Goal: Task Accomplishment & Management: Manage account settings

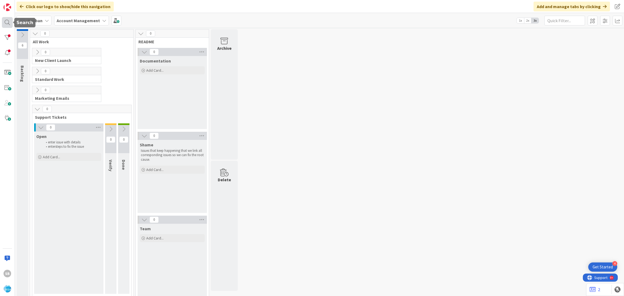
click at [8, 27] on div at bounding box center [7, 22] width 11 height 11
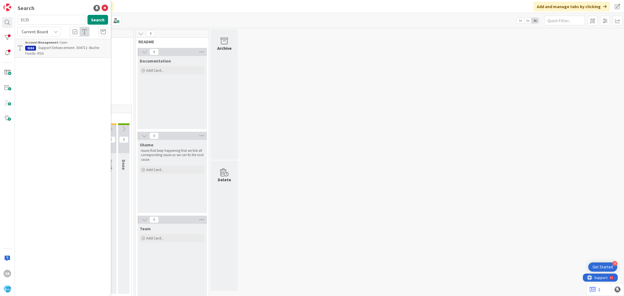
type input "9135"
click at [53, 44] on b "Account Management ›" at bounding box center [42, 42] width 35 height 4
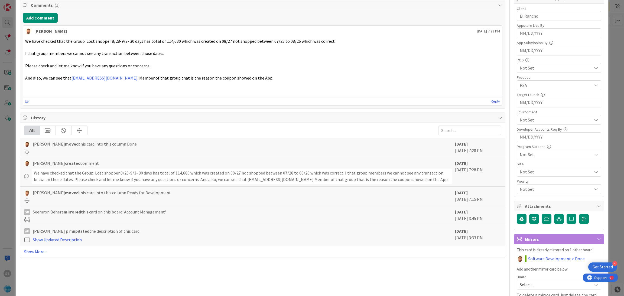
scroll to position [165, 0]
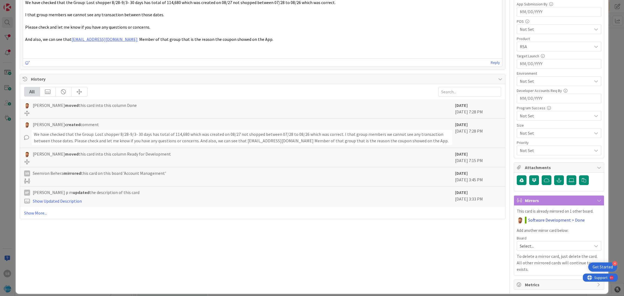
click at [545, 223] on link "Software Development > Done" at bounding box center [556, 220] width 57 height 6
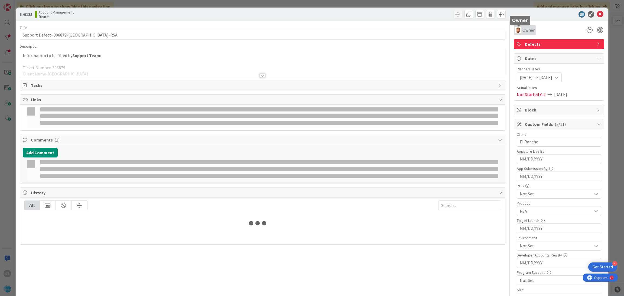
click at [516, 34] on div "Owner" at bounding box center [524, 30] width 22 height 10
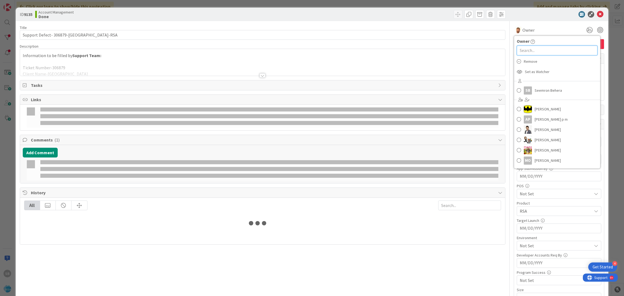
click at [523, 47] on input "text" at bounding box center [556, 50] width 81 height 10
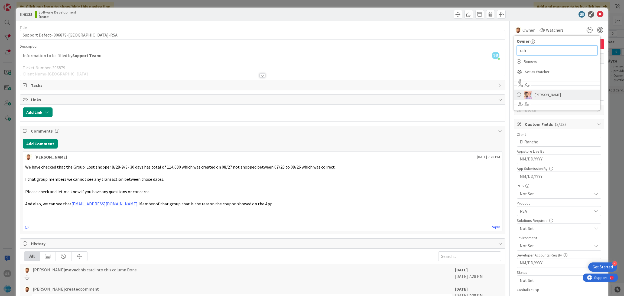
type input "rah"
click at [543, 95] on span "[PERSON_NAME]" at bounding box center [547, 95] width 26 height 8
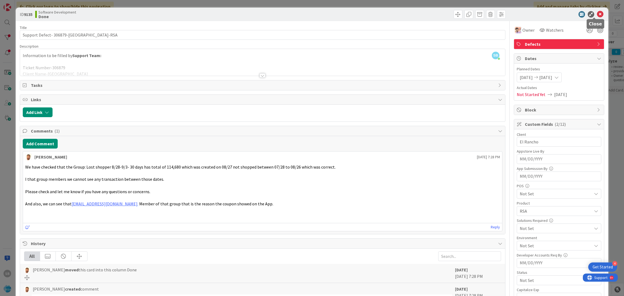
click at [595, 18] on div "ID 9135 Software Development Done" at bounding box center [312, 15] width 592 height 14
click at [597, 14] on icon at bounding box center [600, 14] width 6 height 6
